Goal: Task Accomplishment & Management: Use online tool/utility

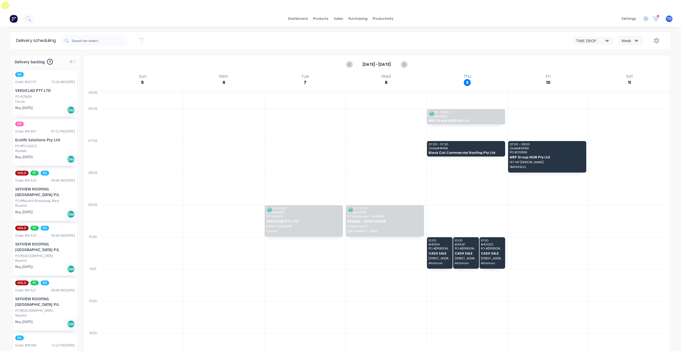
click at [625, 38] on div "Week" at bounding box center [629, 41] width 15 height 6
click at [627, 60] on div "Vehicle" at bounding box center [645, 65] width 53 height 11
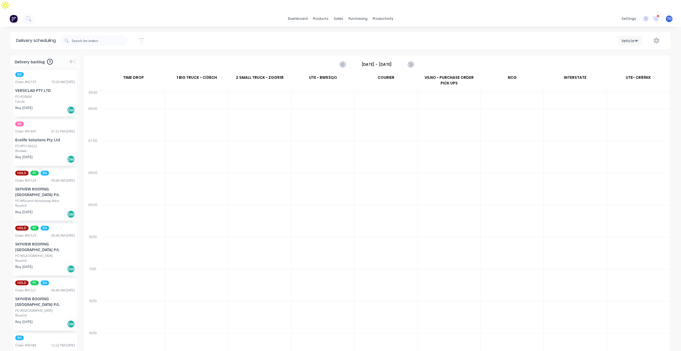
click at [378, 60] on input "Sunday - 05/10/25" at bounding box center [376, 64] width 53 height 8
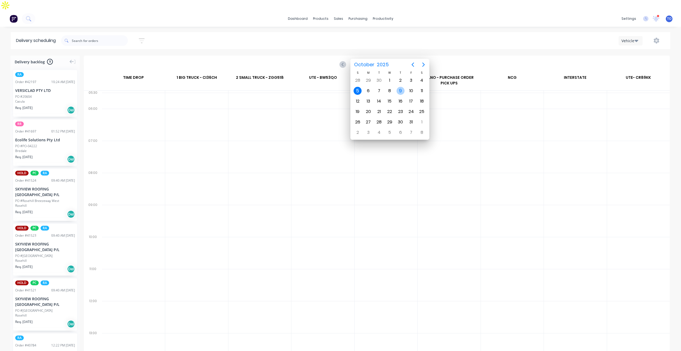
click at [402, 90] on div "9" at bounding box center [401, 91] width 8 height 8
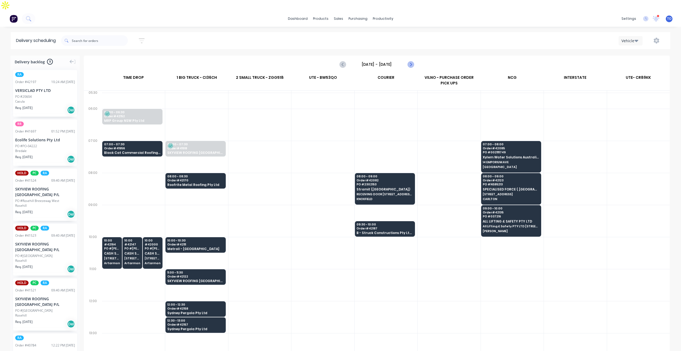
drag, startPoint x: 417, startPoint y: 52, endPoint x: 411, endPoint y: 54, distance: 6.2
click at [415, 56] on div "Thursday - 09/10/25" at bounding box center [376, 64] width 585 height 17
click at [410, 61] on icon "Next page" at bounding box center [410, 64] width 6 height 6
type input "Friday - 10/10/25"
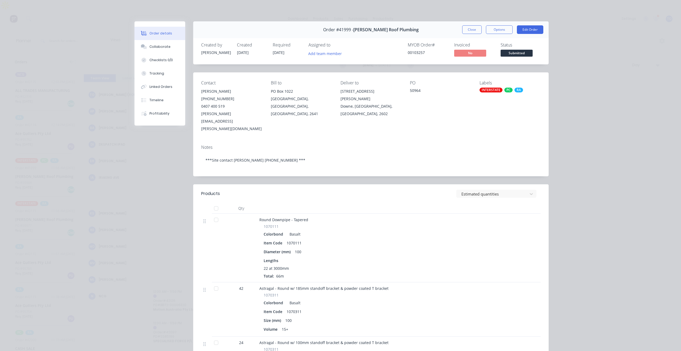
scroll to position [0, 1025]
click at [464, 30] on button "Close" at bounding box center [471, 29] width 19 height 9
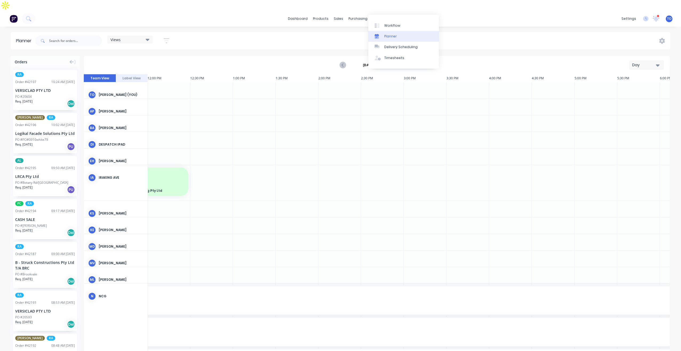
click at [395, 38] on div "Planner" at bounding box center [390, 36] width 13 height 5
click at [648, 62] on div "Day" at bounding box center [644, 65] width 25 height 6
click at [634, 85] on div "Week" at bounding box center [637, 90] width 53 height 11
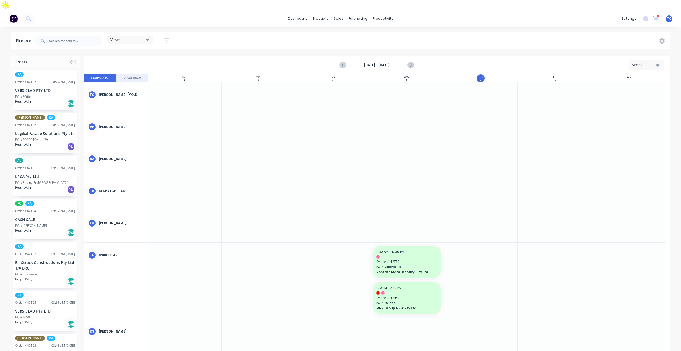
click at [167, 40] on icon "button" at bounding box center [166, 40] width 4 height 1
click at [143, 73] on button "Show/Hide orders" at bounding box center [142, 77] width 50 height 8
click at [131, 85] on div "button" at bounding box center [125, 90] width 11 height 11
click at [132, 106] on button "Unscheduled" at bounding box center [157, 111] width 80 height 11
click at [160, 60] on icon "button" at bounding box center [161, 61] width 4 height 2
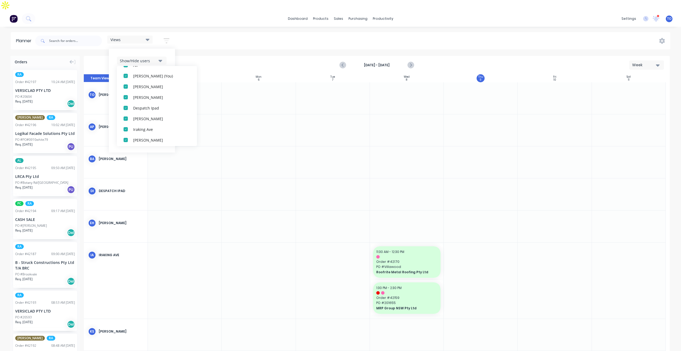
scroll to position [0, 0]
click at [131, 85] on div "button" at bounding box center [125, 90] width 11 height 11
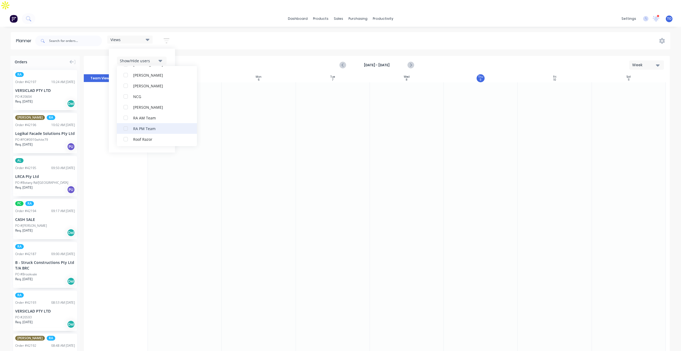
scroll to position [133, 0]
click at [140, 114] on div "RA PM Team" at bounding box center [159, 117] width 53 height 6
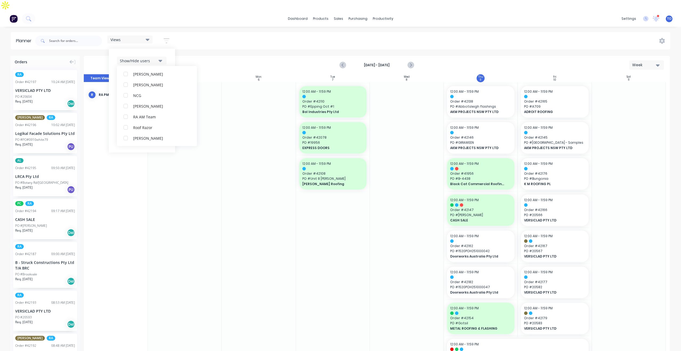
scroll to position [0, 0]
click at [171, 49] on div "Show/Hide users All RA PM Team [PERSON_NAME] (You) [PERSON_NAME] [PERSON_NAME] …" at bounding box center [142, 101] width 66 height 104
click at [153, 74] on div "Show/Hide orders" at bounding box center [138, 77] width 37 height 6
click at [171, 59] on div "Show/Hide users Show/Hide orders All Scheduled Unscheduled Filter by status Fil…" at bounding box center [142, 101] width 66 height 104
click at [158, 87] on div "Show/Hide users Show/Hide orders Filter by status Filter by assignee Filter by …" at bounding box center [142, 101] width 50 height 88
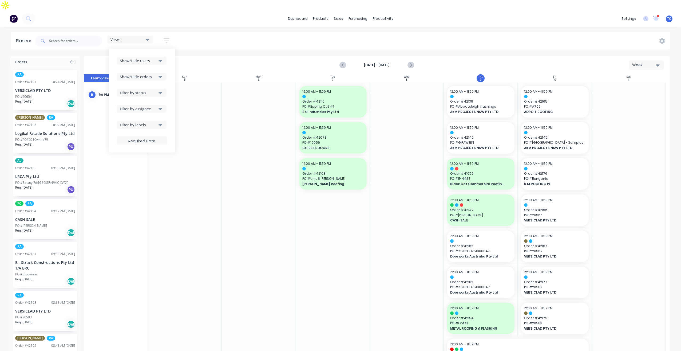
click at [158, 89] on button "Filter by status" at bounding box center [142, 93] width 50 height 8
click at [141, 119] on div "All" at bounding box center [159, 122] width 53 height 6
click at [167, 77] on div "Show/Hide users Show/Hide orders Filter by status All Draft Quote Archived Deli…" at bounding box center [142, 101] width 50 height 88
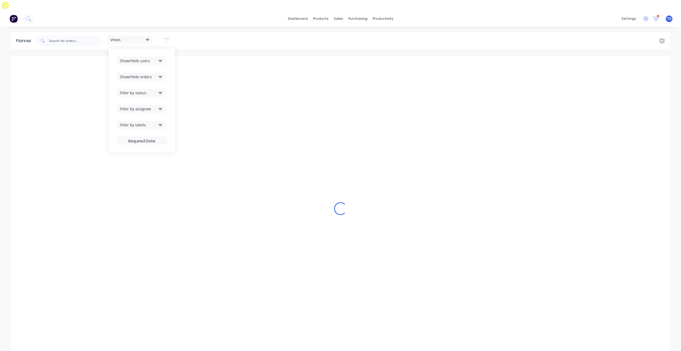
click at [154, 106] on div "Filter by assignee" at bounding box center [138, 109] width 37 height 6
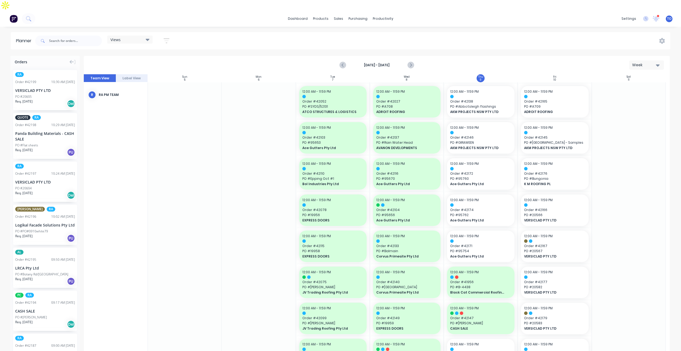
click at [273, 33] on div "Views Save new view None (Default) edit Iraking edit [PERSON_NAME] edit [PERSON…" at bounding box center [352, 41] width 636 height 16
click at [410, 62] on icon "Next page" at bounding box center [410, 65] width 6 height 6
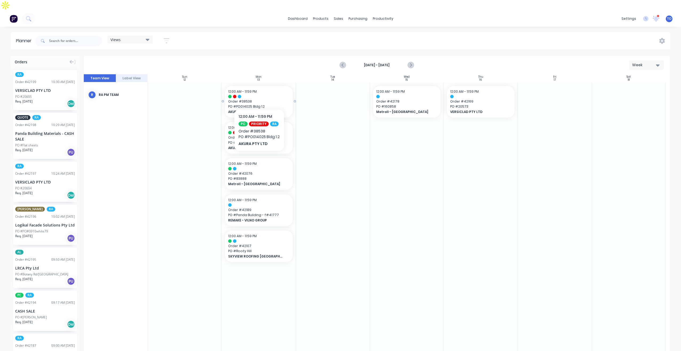
click at [263, 104] on span "PO # PO014025 Bldg 1.2" at bounding box center [258, 106] width 61 height 5
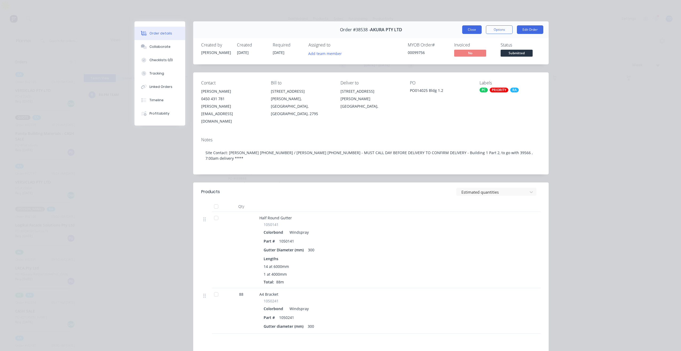
click at [469, 30] on button "Close" at bounding box center [471, 29] width 19 height 9
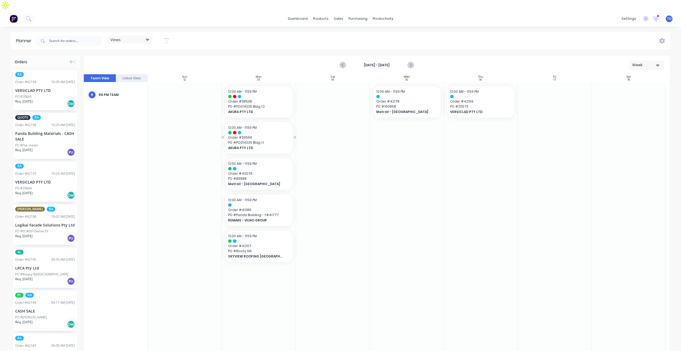
click at [260, 140] on span "PO # PO014025 Bldg 1.1" at bounding box center [258, 142] width 61 height 5
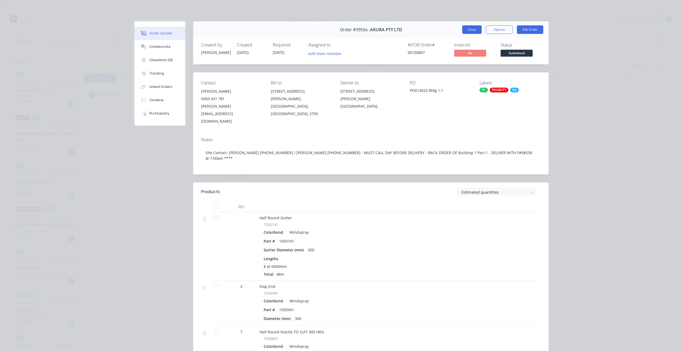
click at [468, 33] on button "Close" at bounding box center [471, 29] width 19 height 9
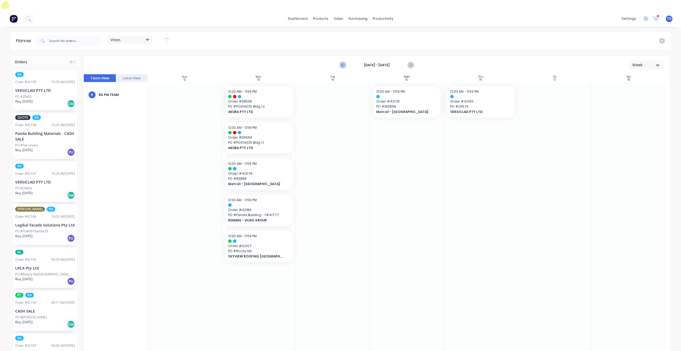
click at [343, 62] on icon "Previous page" at bounding box center [343, 65] width 6 height 6
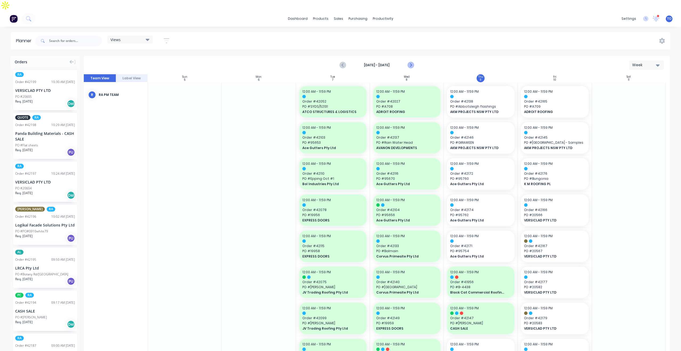
click at [411, 62] on icon "Next page" at bounding box center [410, 65] width 6 height 6
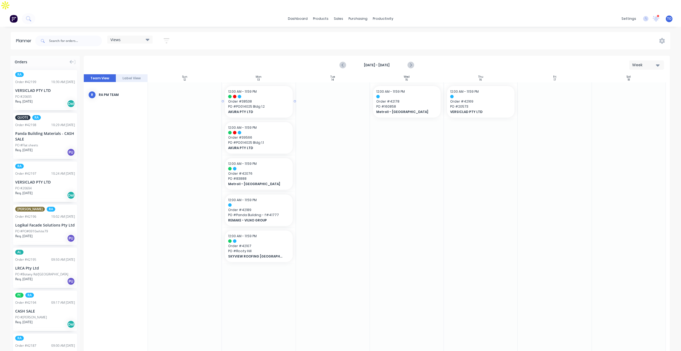
click at [259, 104] on span "PO # PO014025 Bldg 1.2" at bounding box center [258, 106] width 61 height 5
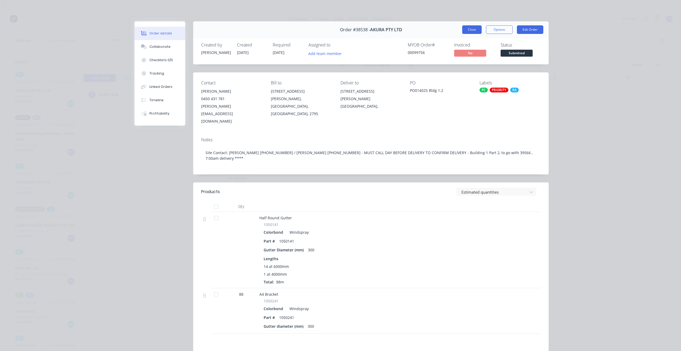
click at [464, 30] on button "Close" at bounding box center [471, 29] width 19 height 9
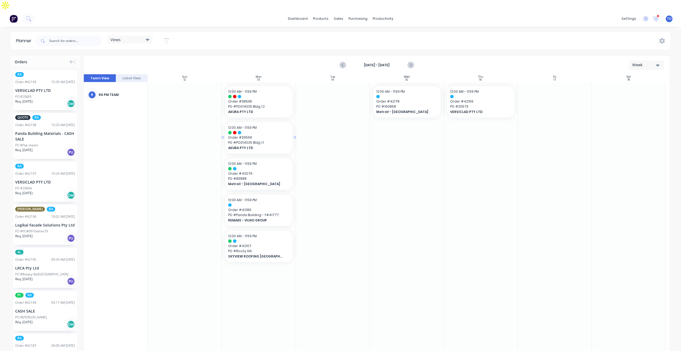
click at [273, 135] on span "Order # 39566" at bounding box center [258, 137] width 61 height 5
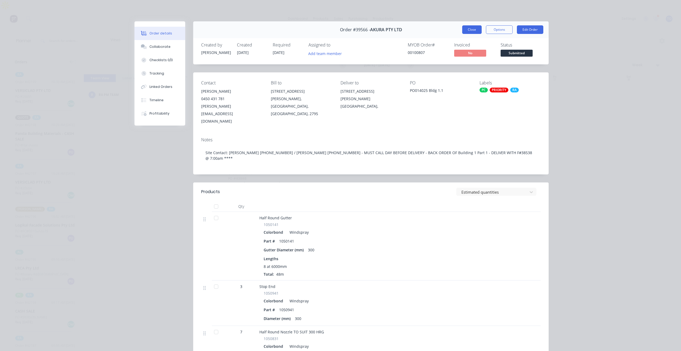
click at [470, 30] on button "Close" at bounding box center [471, 29] width 19 height 9
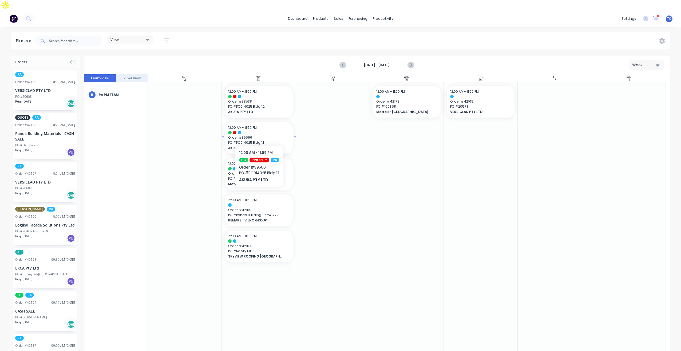
click at [261, 131] on div at bounding box center [258, 132] width 61 height 3
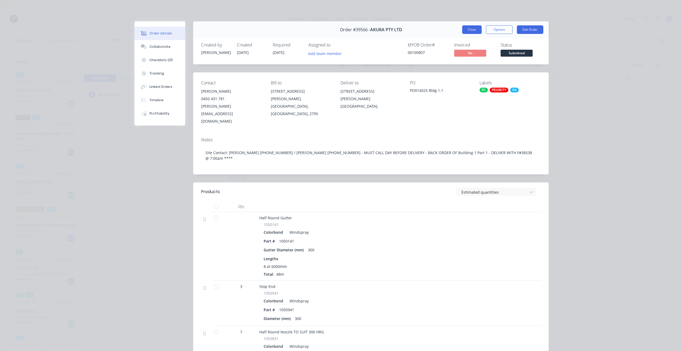
click at [474, 29] on button "Close" at bounding box center [471, 29] width 19 height 9
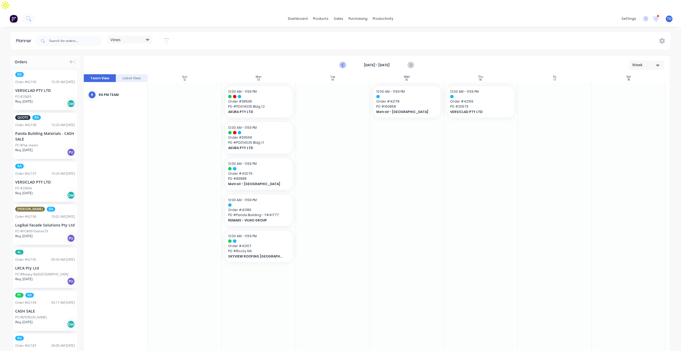
click at [341, 62] on icon "Previous page" at bounding box center [343, 65] width 6 height 6
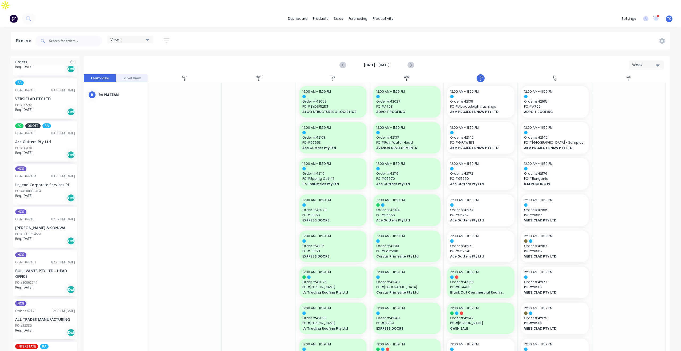
scroll to position [579, 0]
